Goal: Ask a question

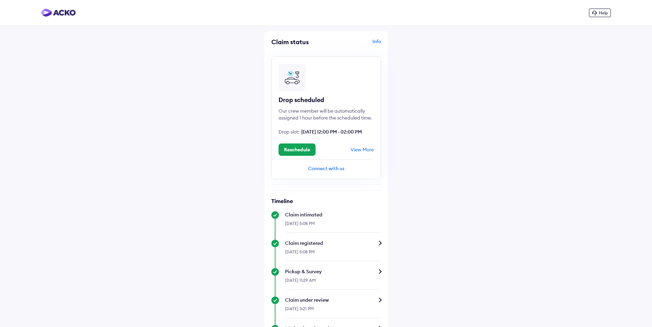
click at [599, 12] on span "Help" at bounding box center [603, 12] width 9 height 5
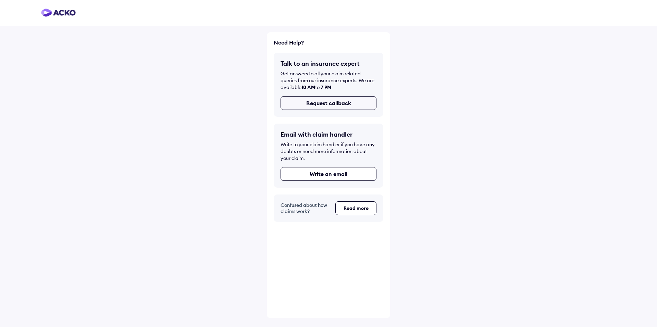
click at [337, 106] on button "Request callback" at bounding box center [329, 103] width 96 height 14
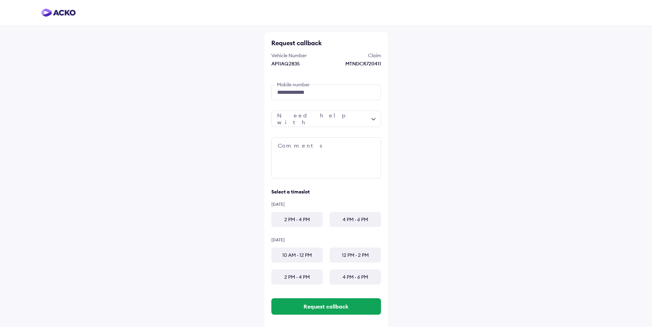
click at [328, 117] on div at bounding box center [326, 119] width 110 height 16
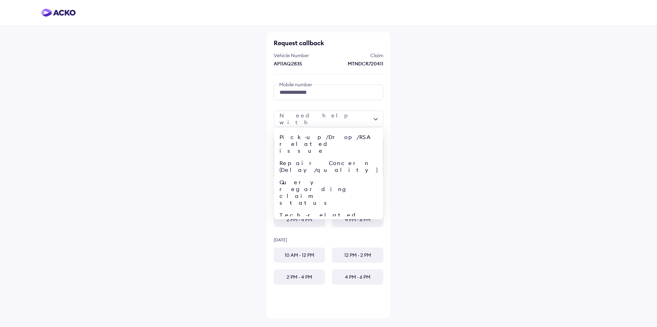
click at [317, 138] on div "Pick-up/Drop/RSA related issue" at bounding box center [328, 144] width 109 height 26
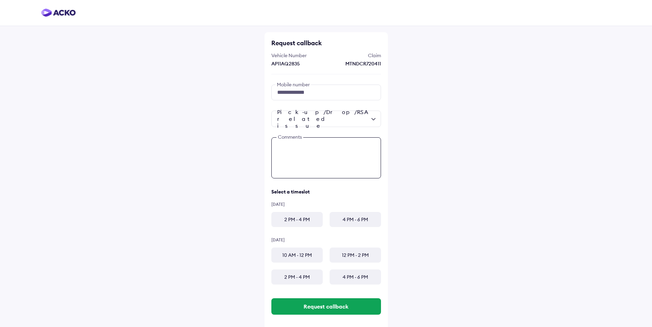
click at [300, 159] on textarea at bounding box center [326, 157] width 110 height 41
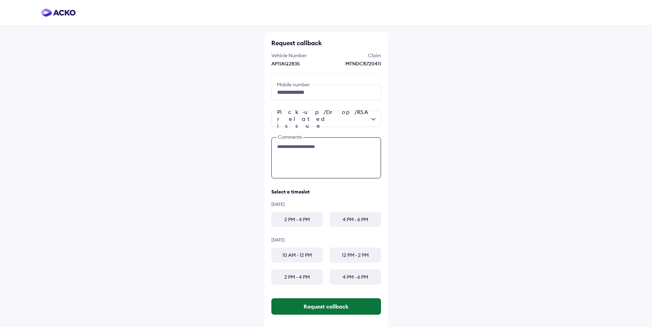
type textarea "**********"
click at [339, 307] on button "Request callback" at bounding box center [326, 306] width 110 height 16
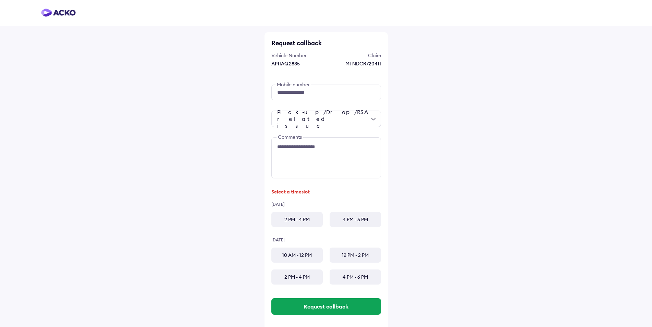
click at [295, 219] on div "2 PM - 4 PM" at bounding box center [296, 219] width 51 height 15
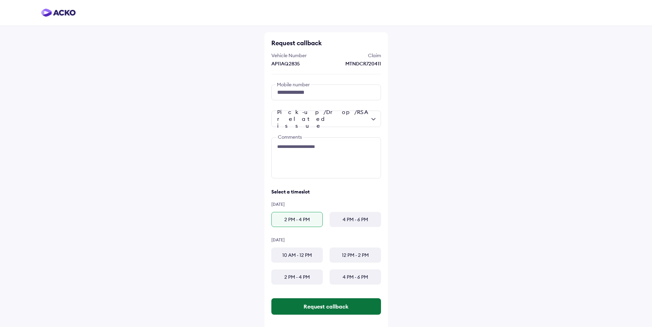
click at [331, 305] on button "Request callback" at bounding box center [326, 306] width 110 height 16
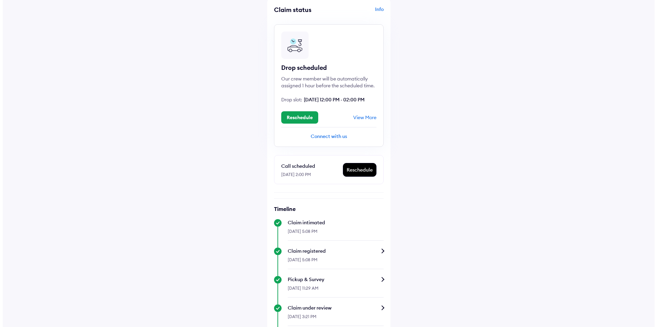
scroll to position [32, 0]
click at [337, 140] on div "Connect with us" at bounding box center [325, 137] width 95 height 7
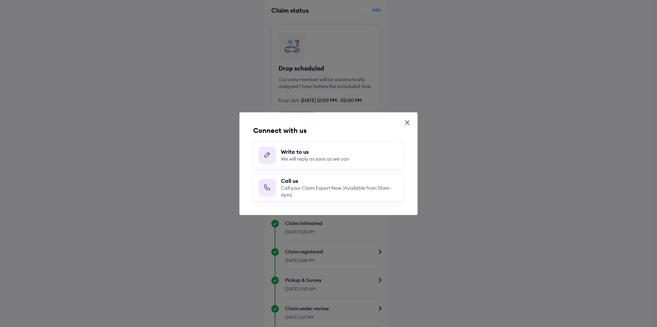
click at [268, 192] on div at bounding box center [267, 187] width 17 height 17
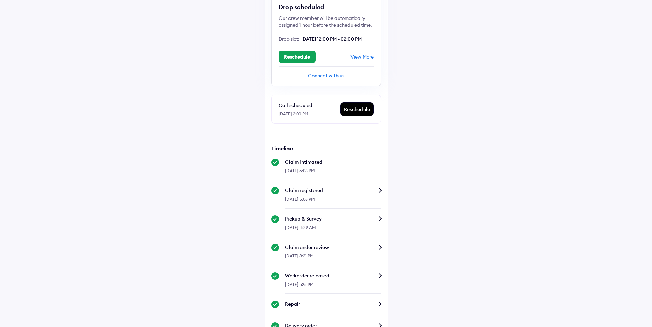
scroll to position [66, 0]
